Goal: Contribute content

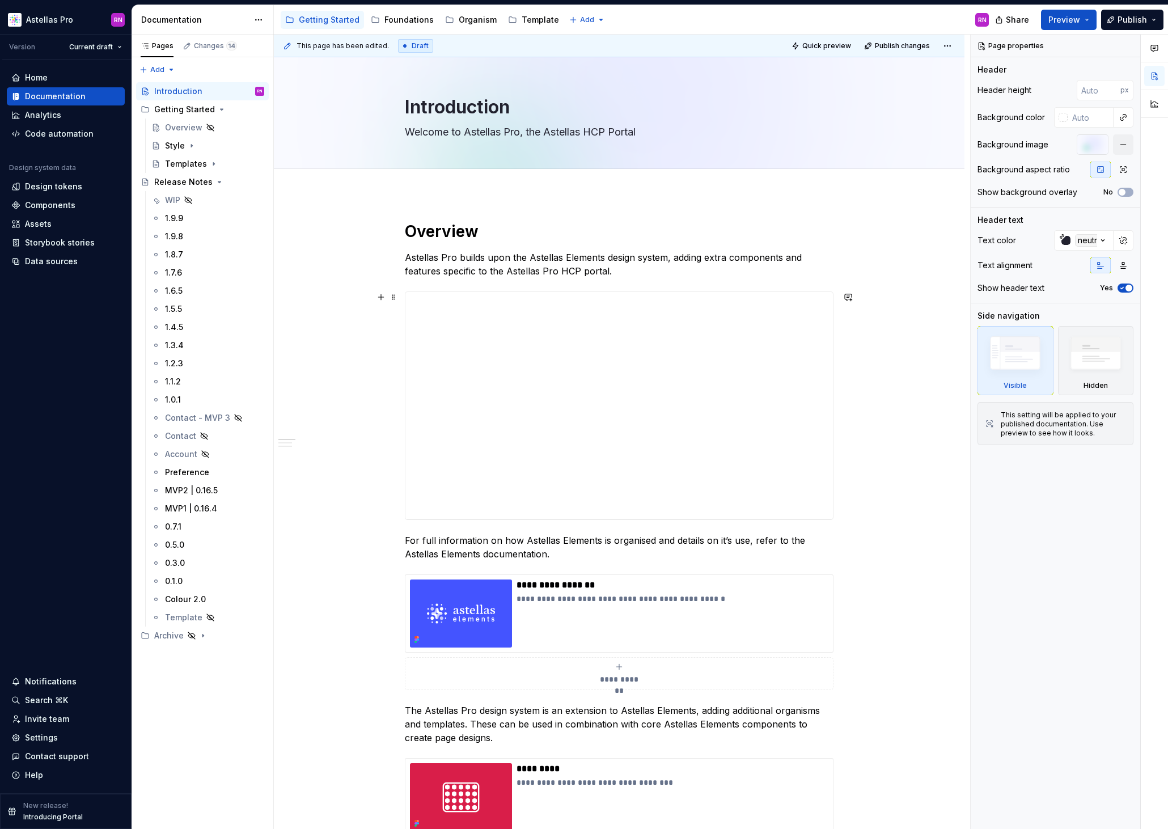
scroll to position [7, 0]
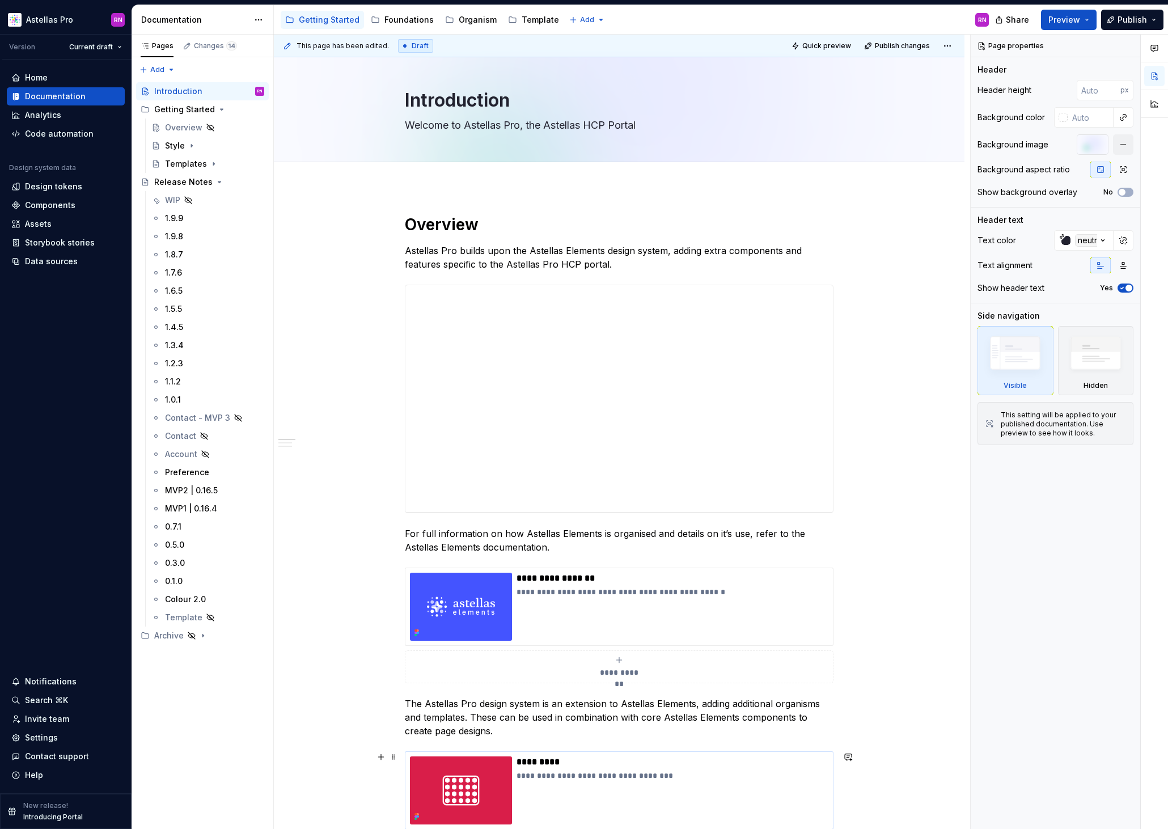
type textarea "*"
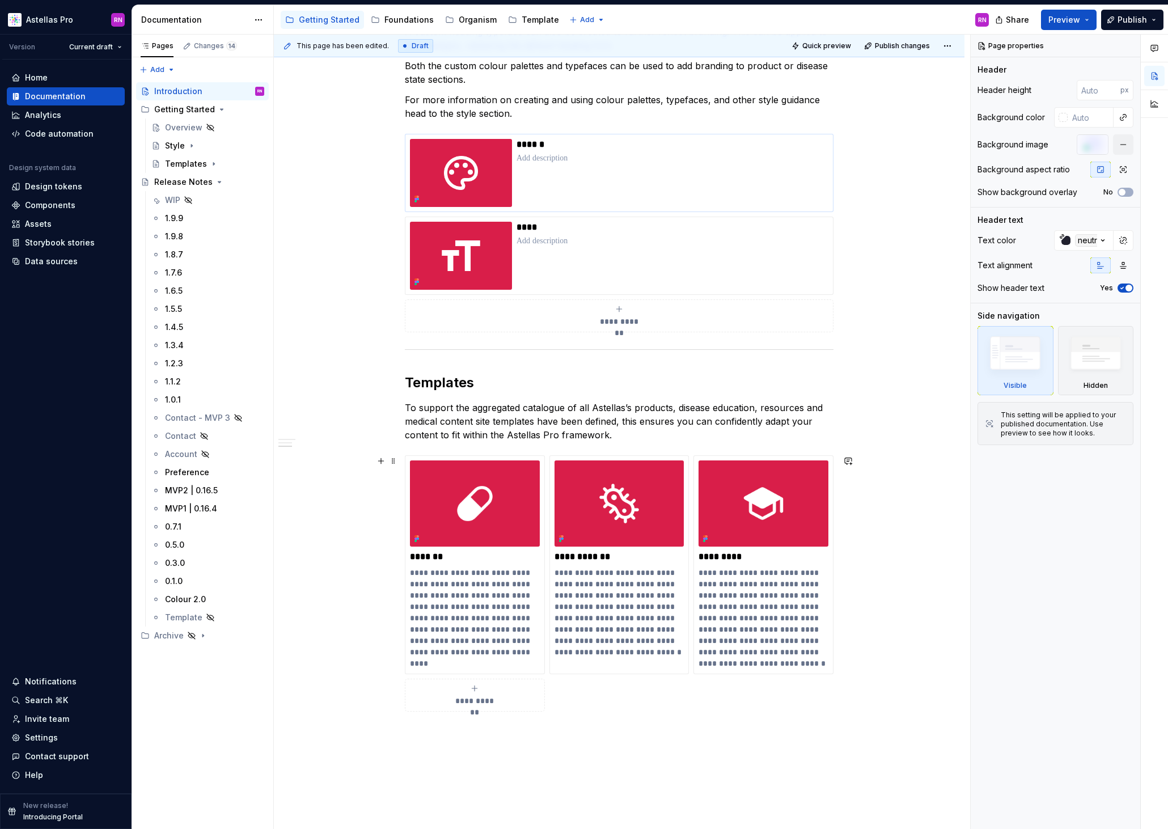
scroll to position [1315, 0]
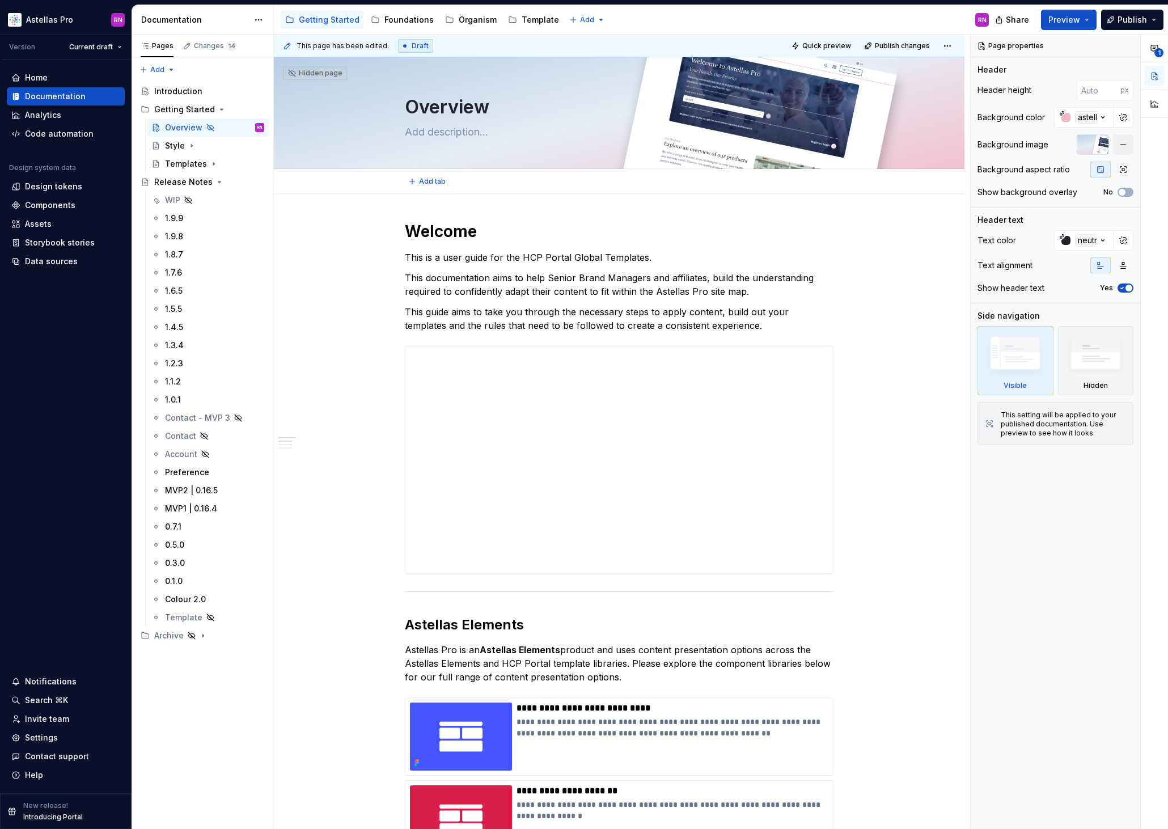
type textarea "*"
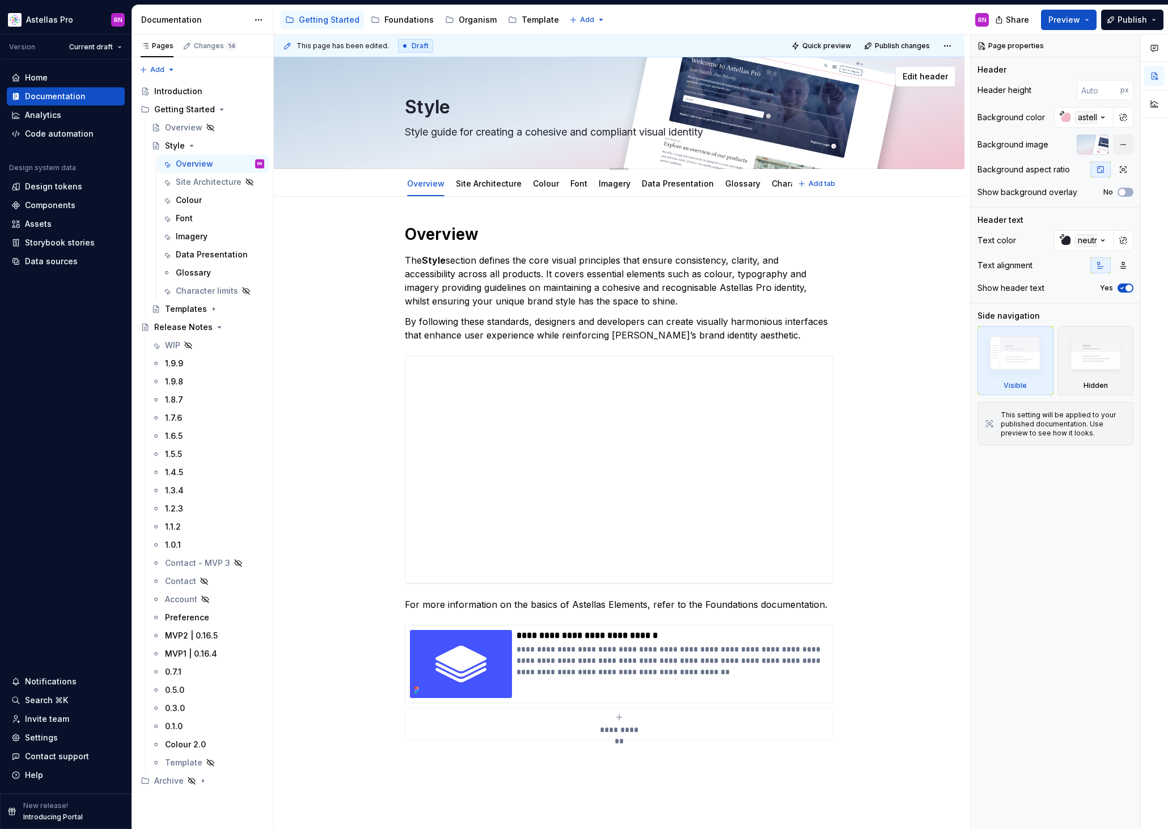
scroll to position [7, 0]
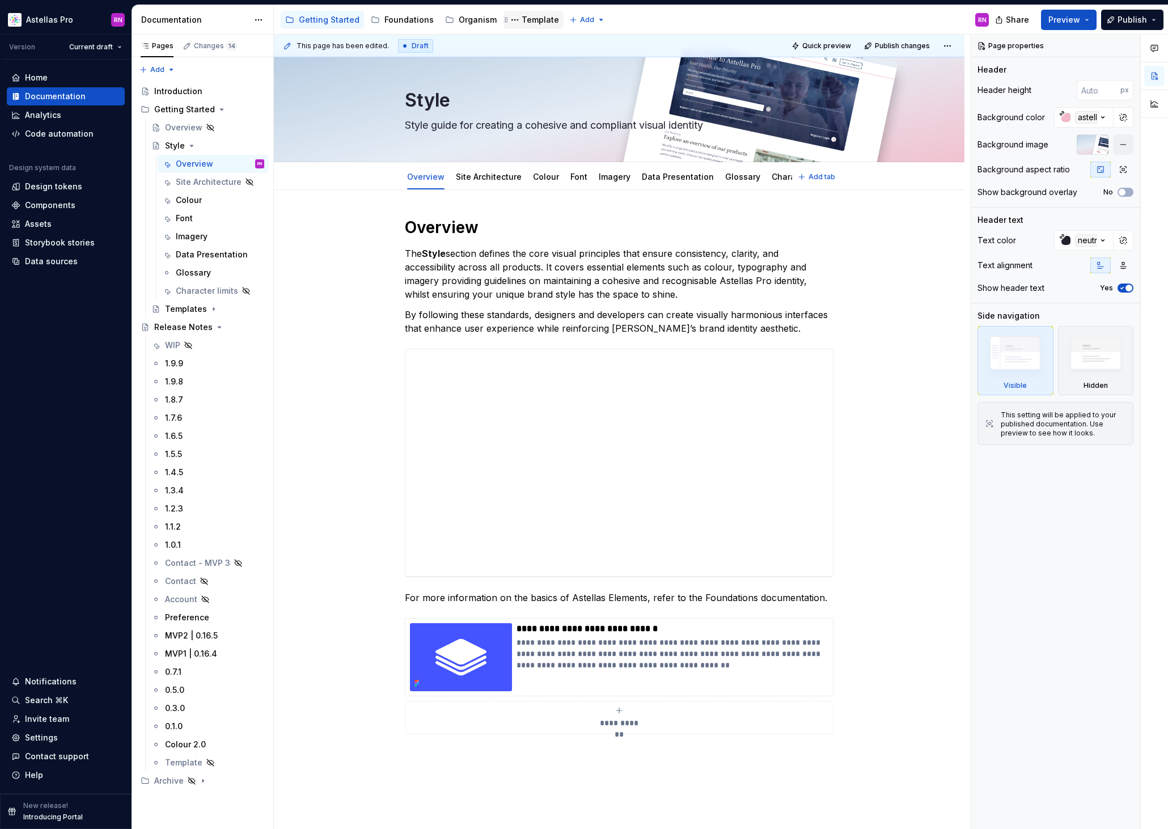
type textarea "*"
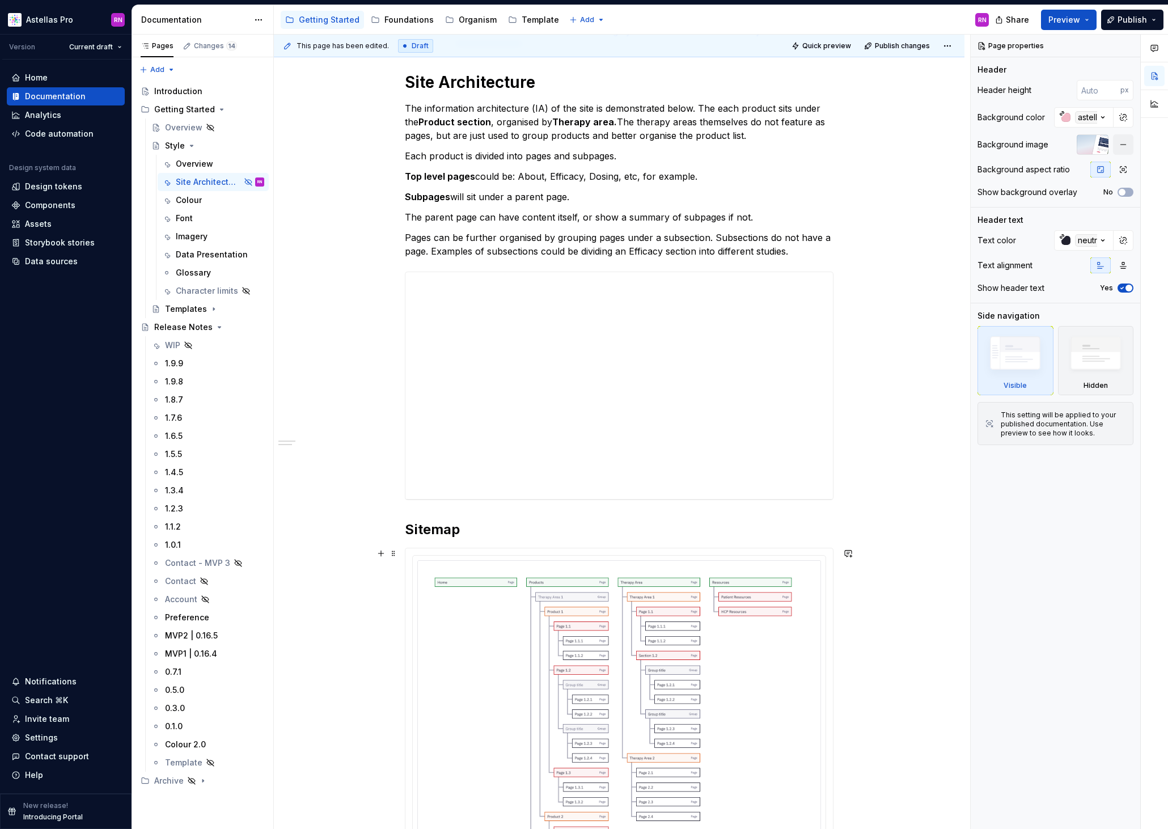
scroll to position [509, 0]
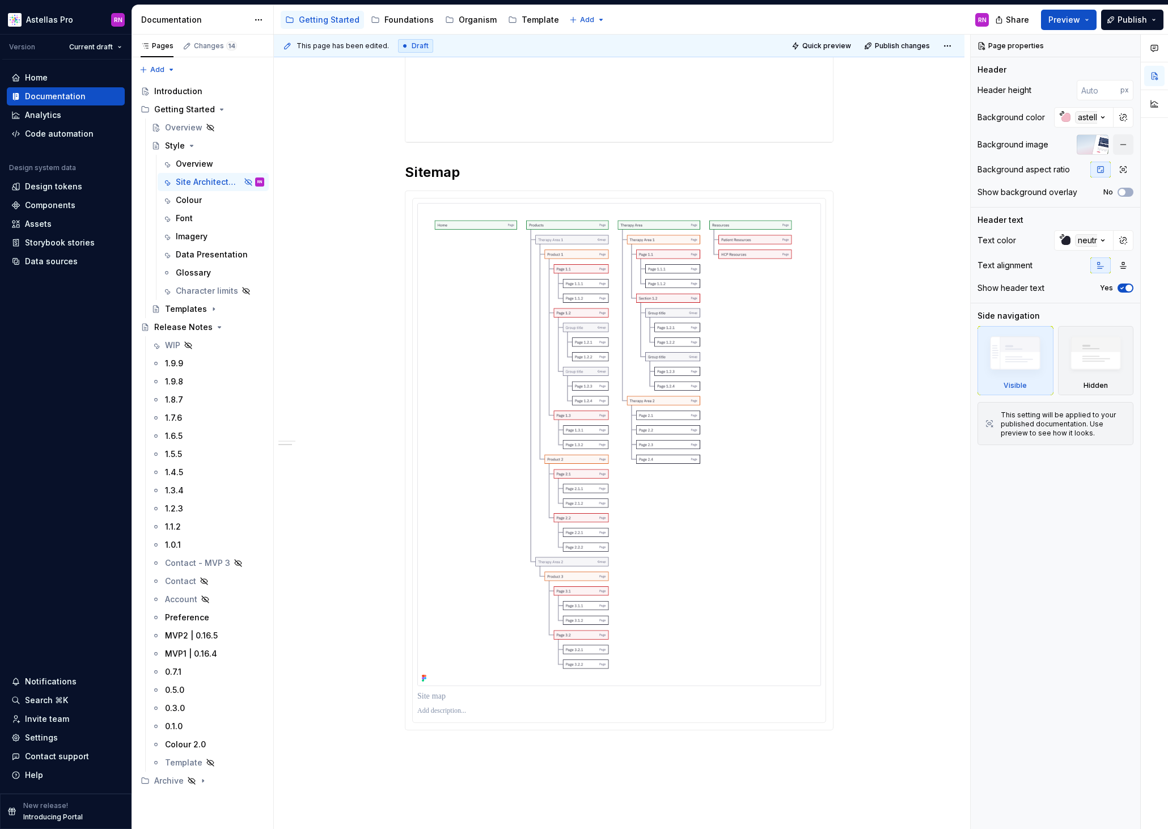
type textarea "*"
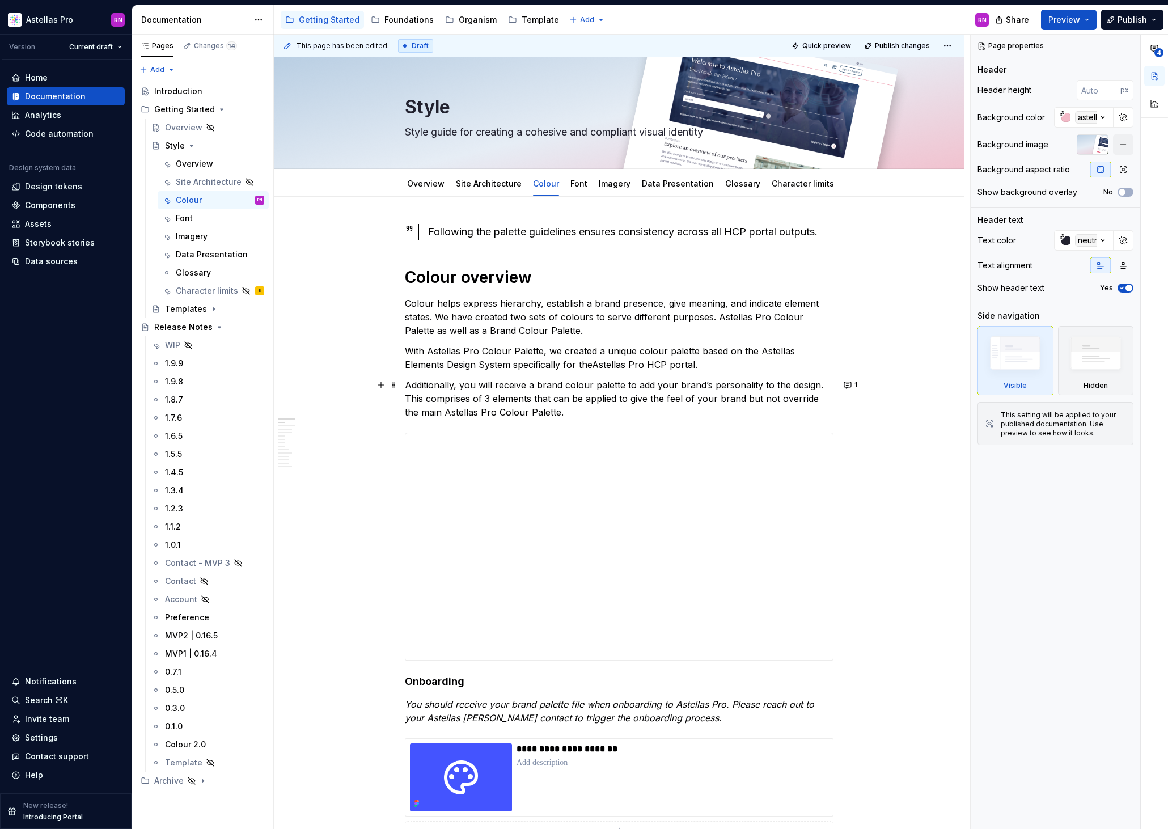
type textarea "*"
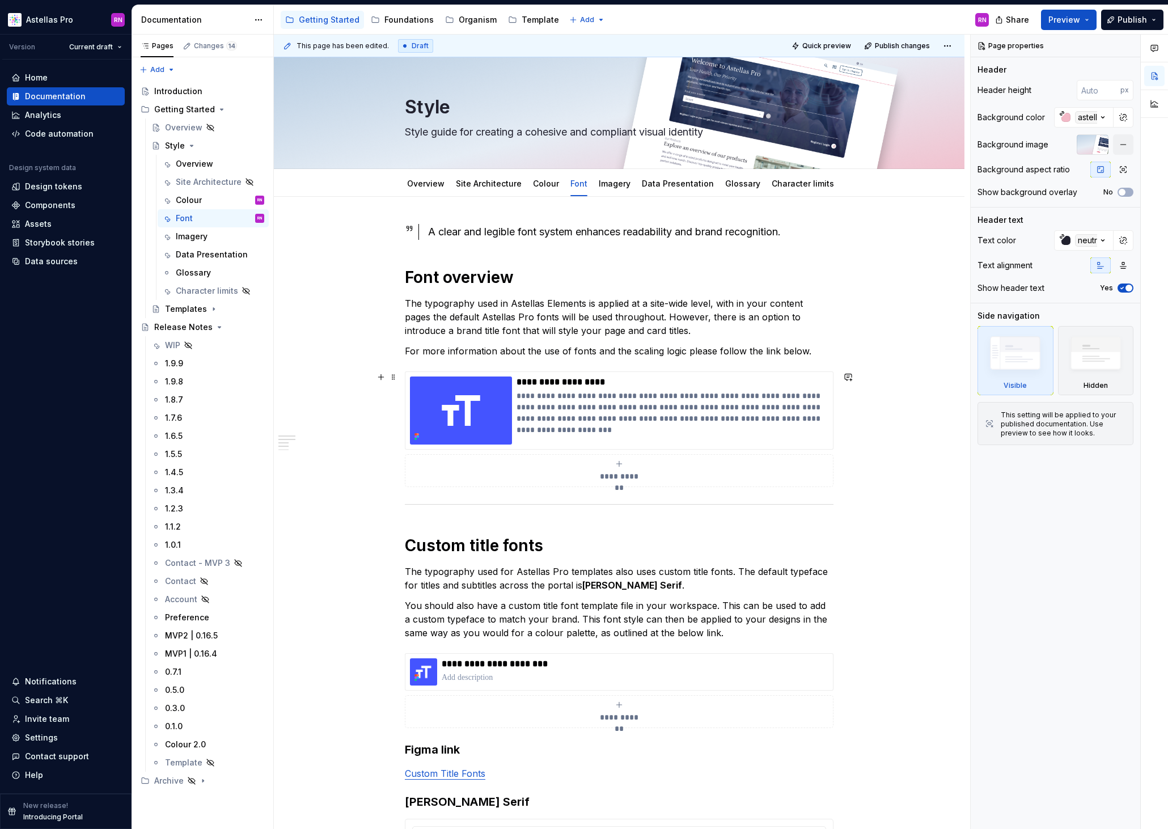
type textarea "*"
